Goal: Task Accomplishment & Management: Use online tool/utility

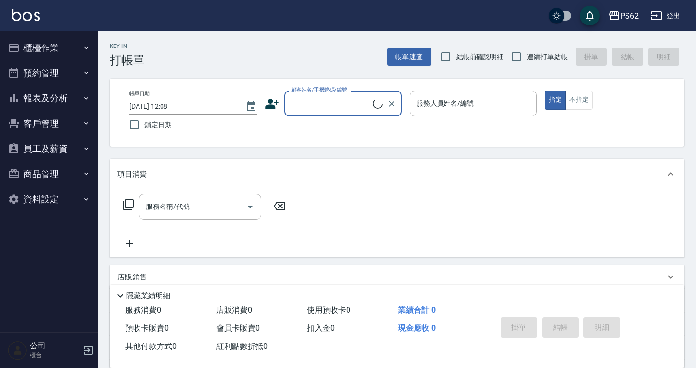
click at [54, 61] on button "預約管理" at bounding box center [49, 73] width 90 height 25
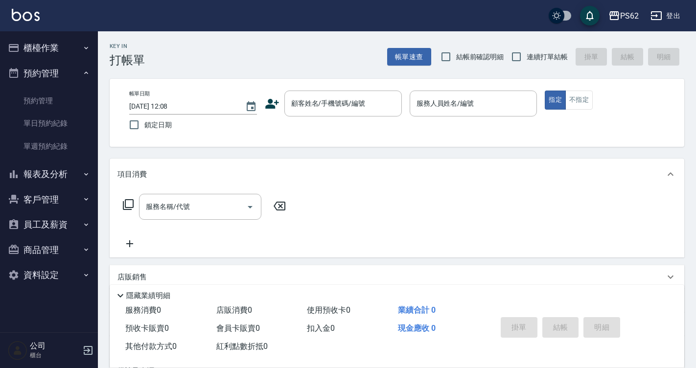
click at [54, 61] on button "預約管理" at bounding box center [49, 73] width 90 height 25
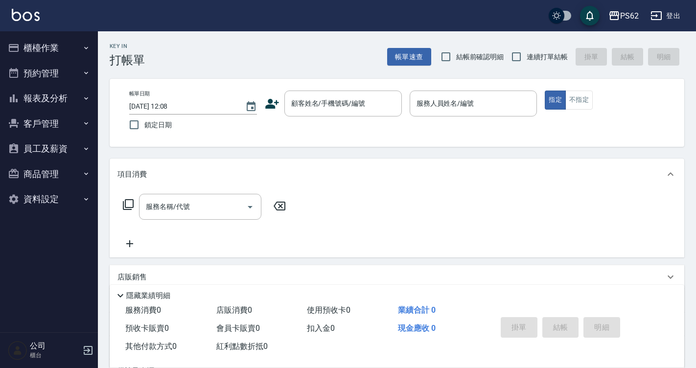
click at [52, 91] on button "報表及分析" at bounding box center [49, 98] width 90 height 25
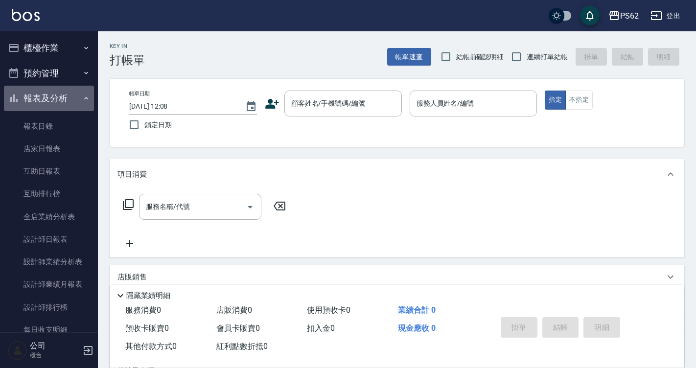
click at [52, 91] on button "報表及分析" at bounding box center [49, 98] width 90 height 25
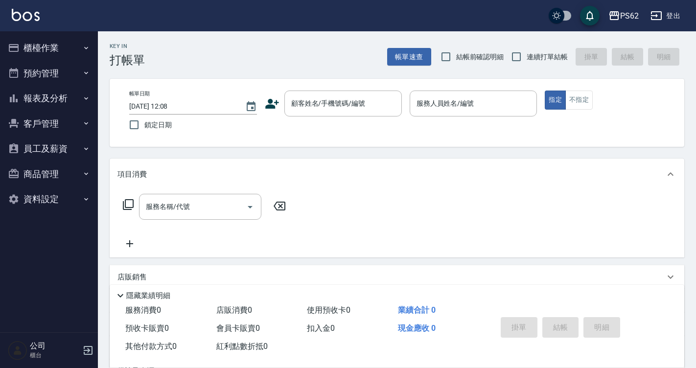
click at [57, 68] on button "預約管理" at bounding box center [49, 73] width 90 height 25
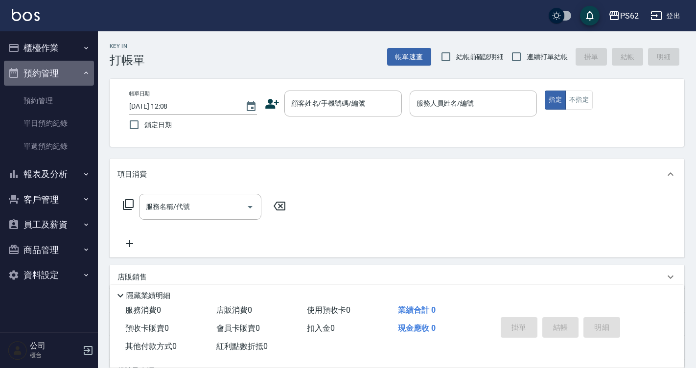
click at [57, 68] on button "預約管理" at bounding box center [49, 73] width 90 height 25
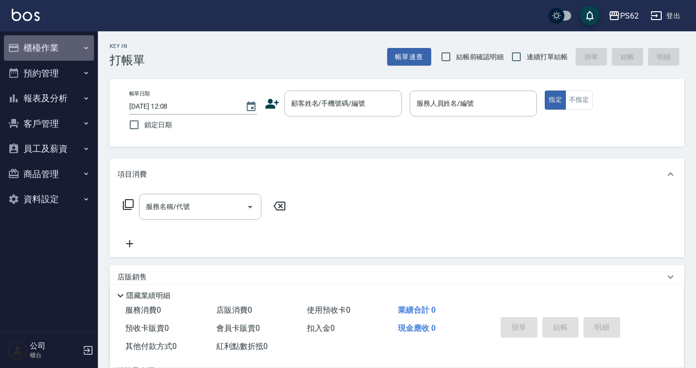
click at [52, 40] on button "櫃檯作業" at bounding box center [49, 47] width 90 height 25
click at [54, 45] on button "櫃檯作業" at bounding box center [49, 47] width 90 height 25
click at [55, 45] on button "櫃檯作業" at bounding box center [49, 47] width 90 height 25
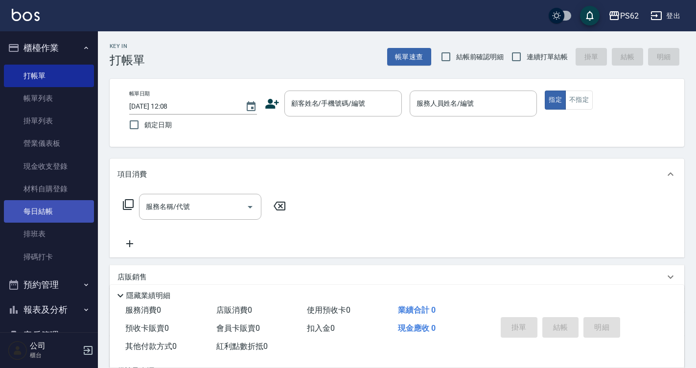
click at [37, 214] on link "每日結帳" at bounding box center [49, 211] width 90 height 23
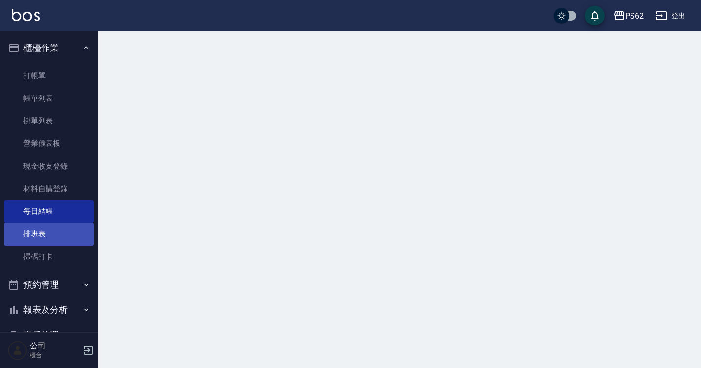
click at [37, 238] on link "排班表" at bounding box center [49, 234] width 90 height 23
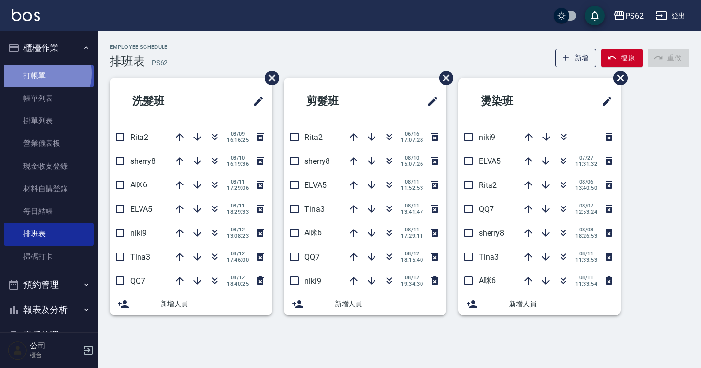
click at [41, 73] on link "打帳單" at bounding box center [49, 76] width 90 height 23
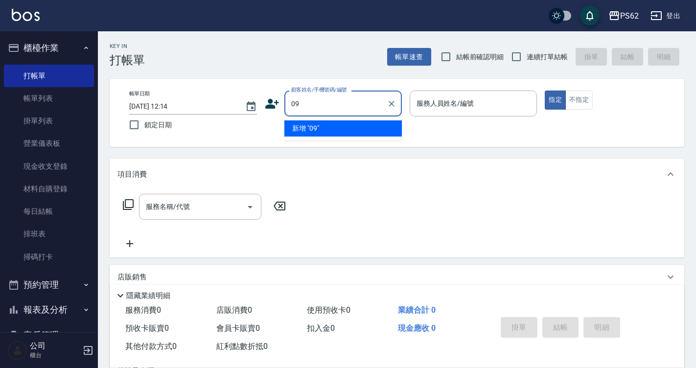
type input "0"
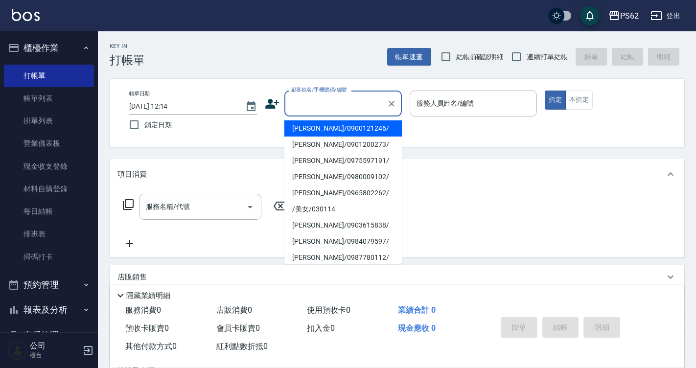
click at [317, 102] on input "顧客姓名/手機號碼/編號" at bounding box center [336, 103] width 94 height 17
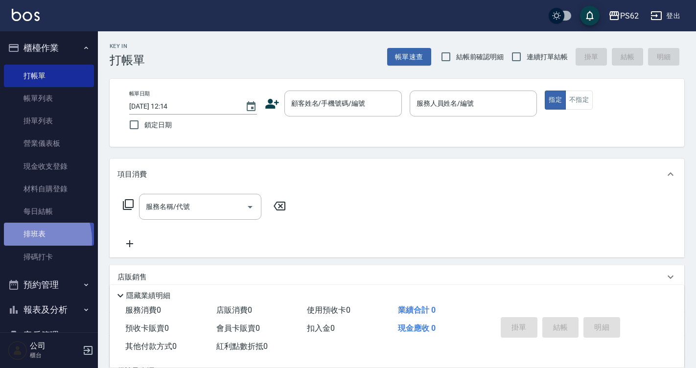
click at [25, 240] on link "排班表" at bounding box center [49, 234] width 90 height 23
